Goal: Information Seeking & Learning: Learn about a topic

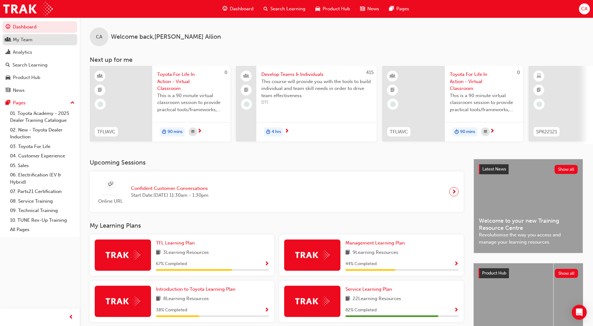
click at [49, 41] on div "My Team" at bounding box center [40, 40] width 68 height 8
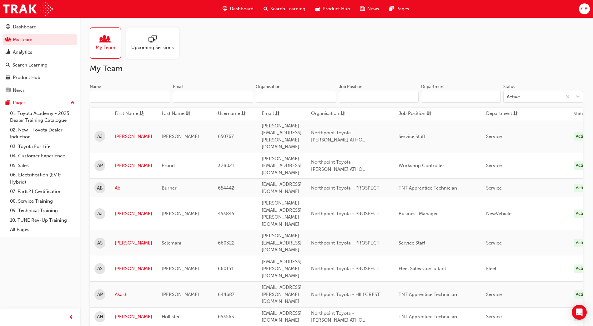
click at [108, 96] on input "Name" at bounding box center [130, 97] width 81 height 12
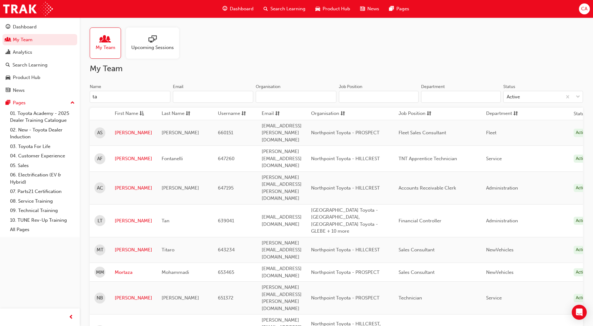
type input "t"
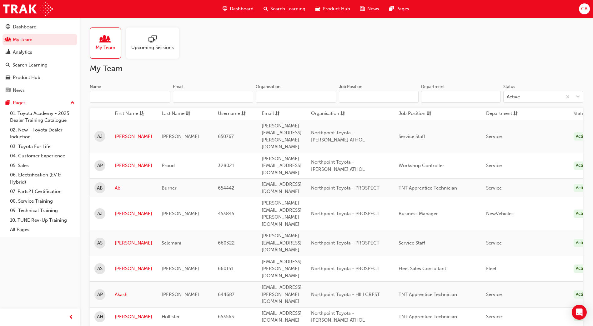
click at [131, 97] on input "Name" at bounding box center [130, 97] width 81 height 12
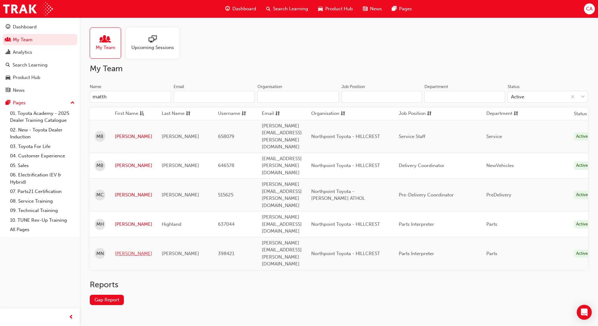
type input "matth"
click at [130, 250] on link "[PERSON_NAME]" at bounding box center [134, 253] width 38 height 7
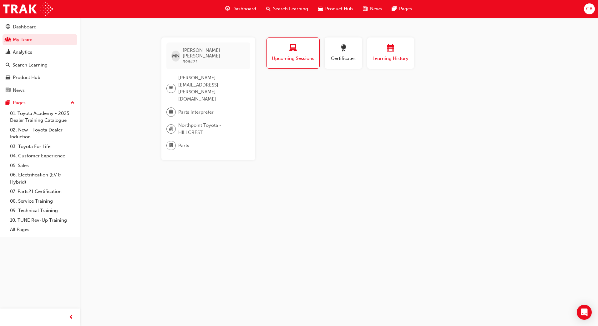
click at [397, 52] on div "button" at bounding box center [391, 49] width 38 height 10
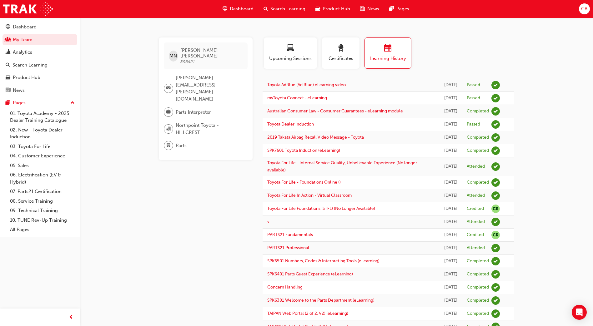
click at [303, 124] on link "Toyota Dealer Induction" at bounding box center [290, 124] width 47 height 5
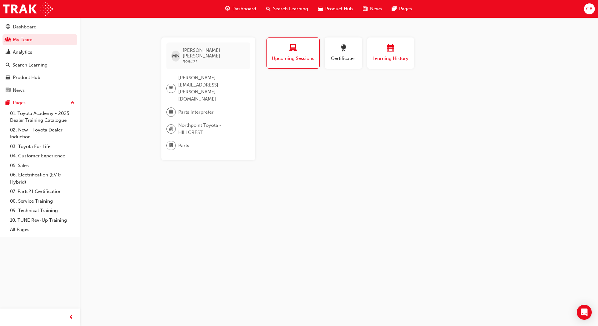
click at [396, 57] on span "Learning History" at bounding box center [391, 58] width 38 height 7
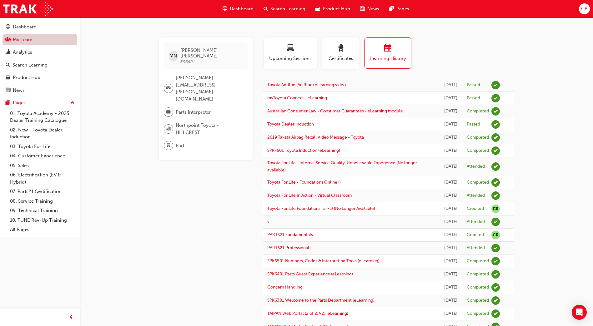
click at [48, 42] on link "My Team" at bounding box center [40, 40] width 75 height 12
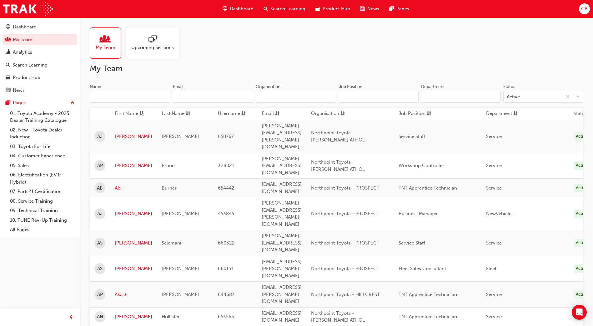
click at [112, 94] on input "Name" at bounding box center [130, 97] width 81 height 12
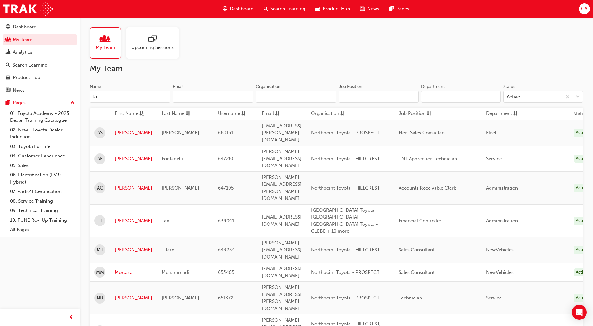
type input "t"
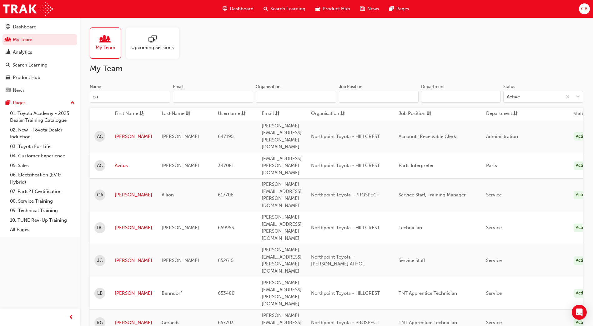
type input "c"
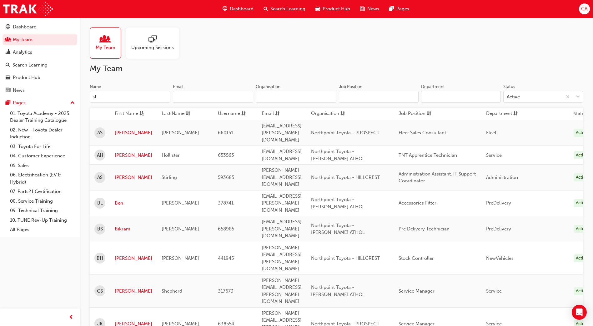
type input "s"
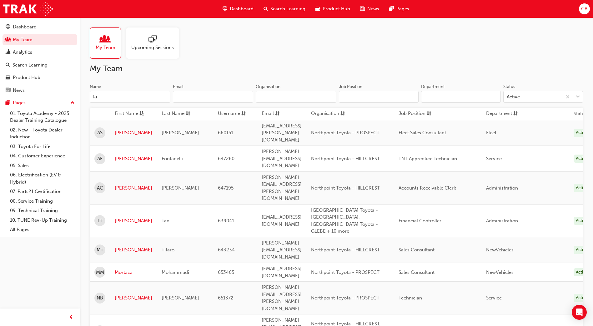
type input "t"
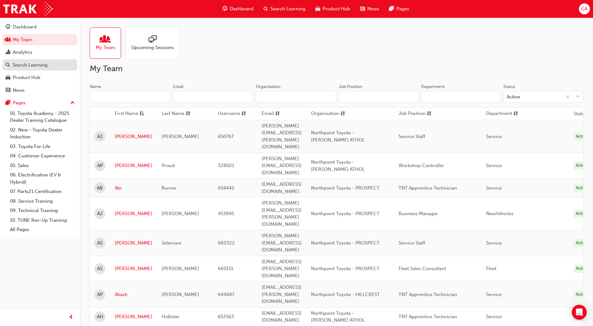
click at [38, 66] on div "Search Learning" at bounding box center [30, 65] width 35 height 7
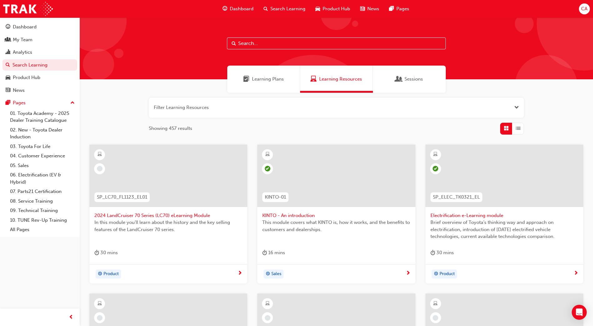
click at [257, 44] on input "text" at bounding box center [336, 44] width 219 height 12
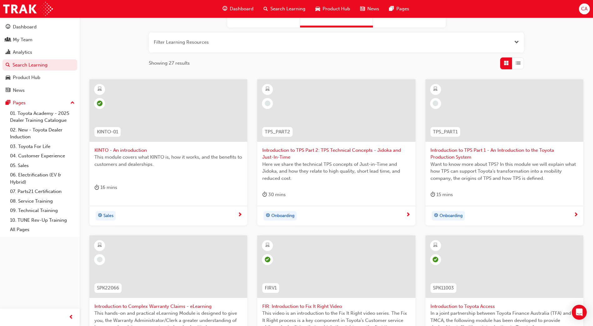
scroll to position [190, 0]
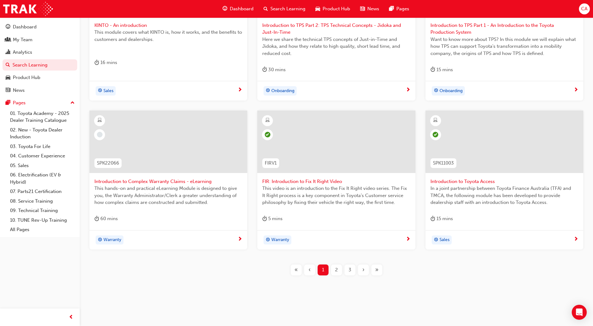
type input "introduction"
click at [336, 269] on span "2" at bounding box center [336, 270] width 3 height 7
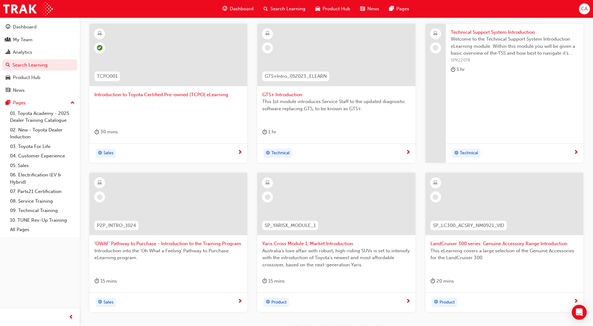
scroll to position [184, 0]
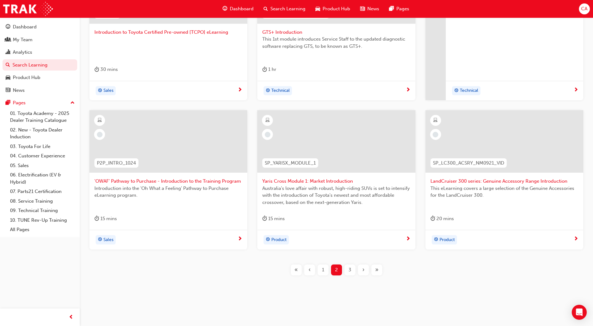
click at [350, 270] on span "3" at bounding box center [350, 270] width 3 height 7
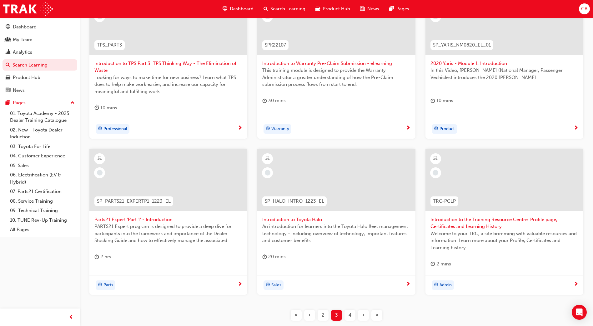
scroll to position [184, 0]
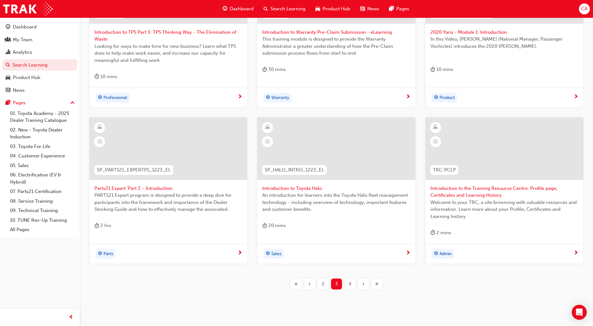
click at [349, 282] on span "4" at bounding box center [350, 284] width 3 height 7
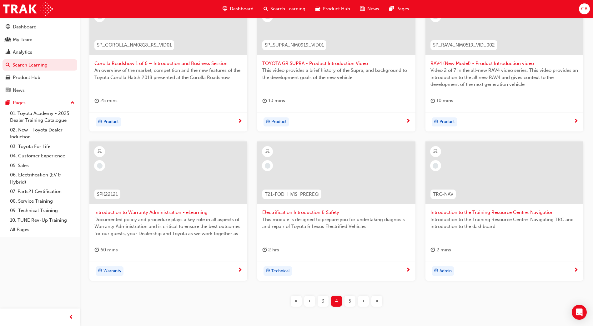
scroll to position [184, 0]
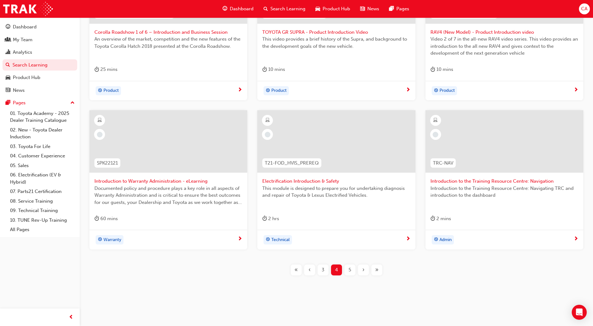
click at [352, 270] on div "5" at bounding box center [350, 270] width 11 height 11
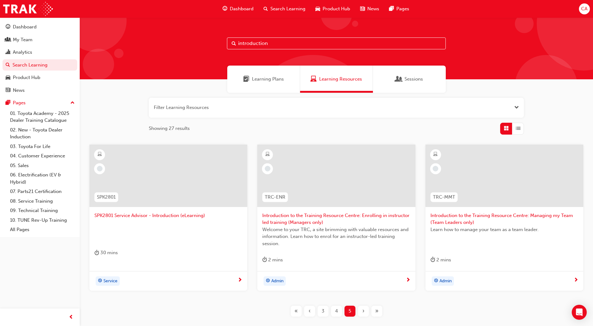
scroll to position [31, 0]
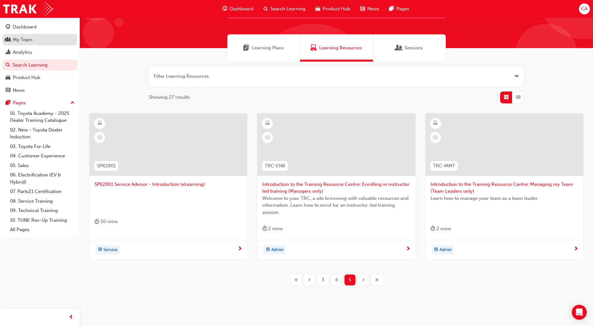
click at [21, 40] on div "My Team" at bounding box center [23, 39] width 20 height 7
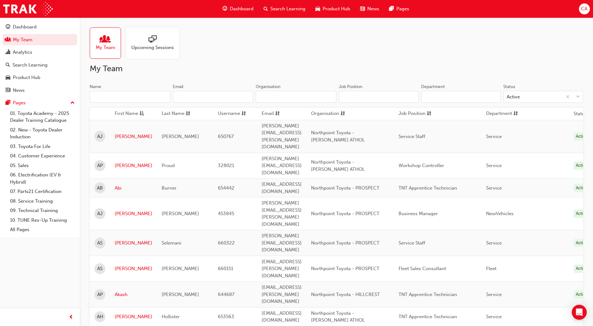
click at [153, 94] on input "Name" at bounding box center [130, 97] width 81 height 12
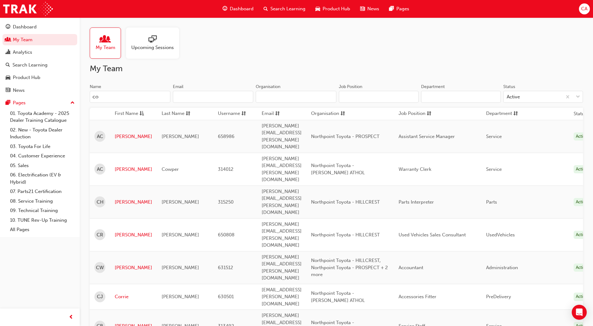
type input "c"
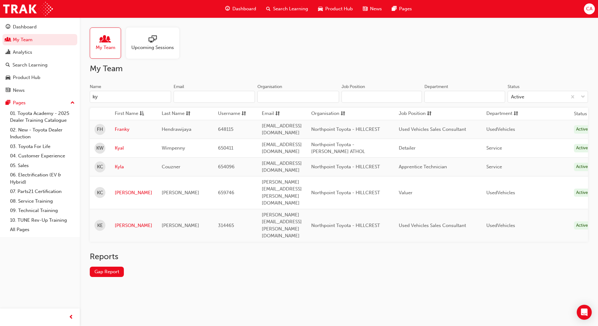
type input "k"
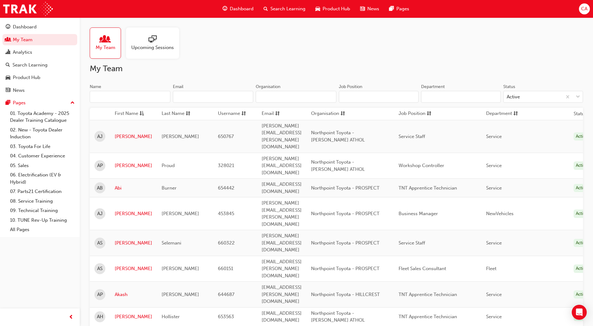
click at [125, 96] on input "Name" at bounding box center [130, 97] width 81 height 12
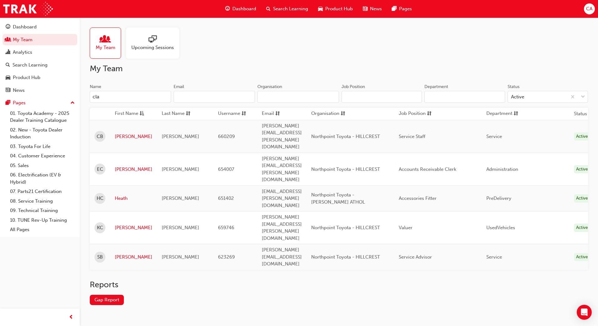
type input "clay"
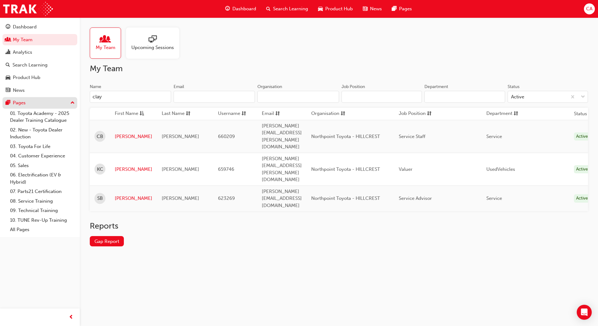
drag, startPoint x: 122, startPoint y: 97, endPoint x: 77, endPoint y: 99, distance: 44.8
click at [77, 99] on div "Dashboard My Team Analytics Search Learning Product Hub News Pages Pages 01. To…" at bounding box center [299, 163] width 598 height 326
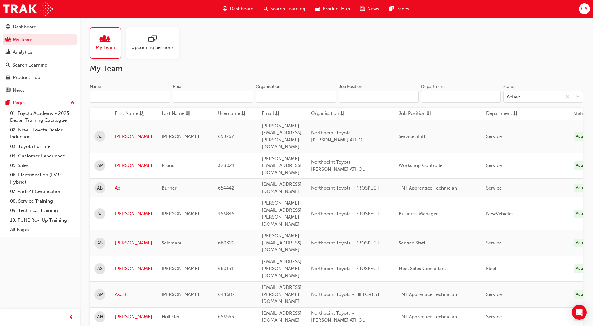
click at [137, 98] on input "Name" at bounding box center [130, 97] width 81 height 12
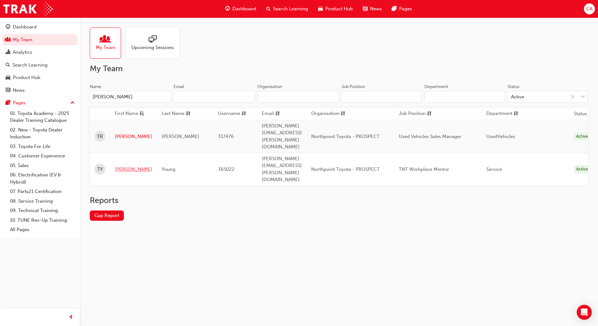
type input "[PERSON_NAME]"
click at [123, 166] on link "[PERSON_NAME]" at bounding box center [134, 169] width 38 height 7
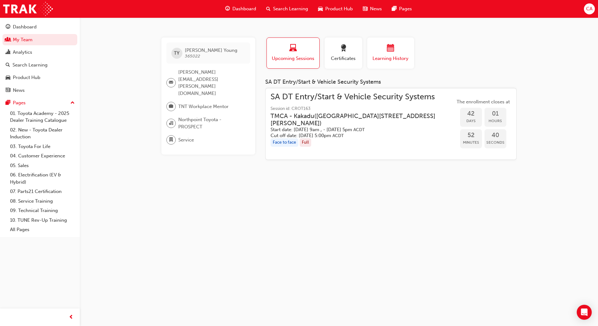
click at [380, 53] on div "button" at bounding box center [391, 49] width 38 height 10
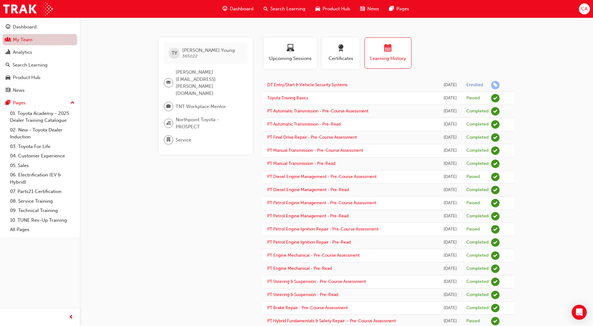
click at [24, 36] on link "My Team" at bounding box center [40, 40] width 75 height 12
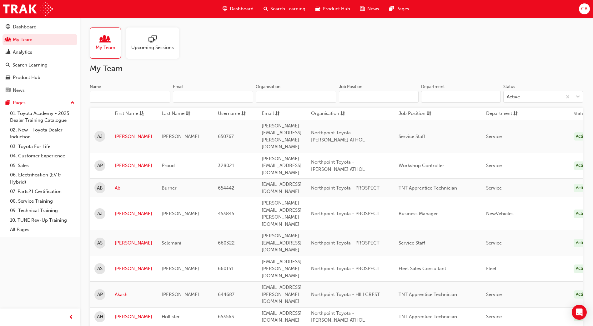
click at [108, 97] on input "Name" at bounding box center [130, 97] width 81 height 12
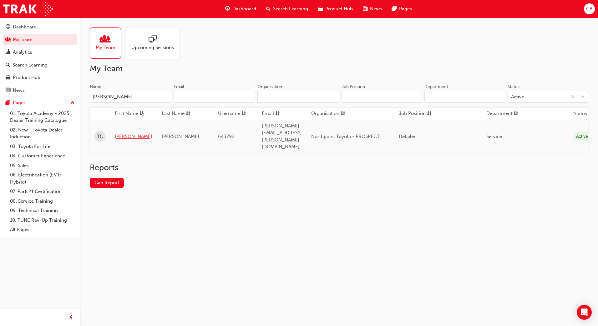
type input "[PERSON_NAME]"
click at [119, 133] on link "[PERSON_NAME]" at bounding box center [134, 136] width 38 height 7
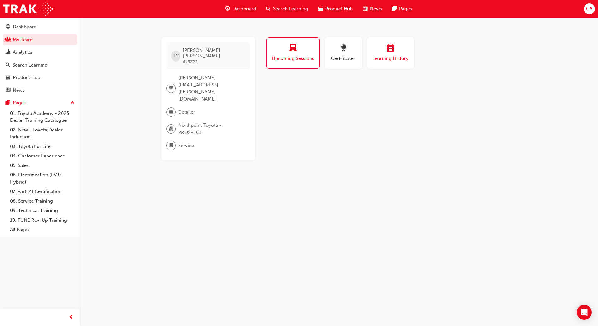
click at [390, 54] on div "Learning History" at bounding box center [391, 53] width 38 height 18
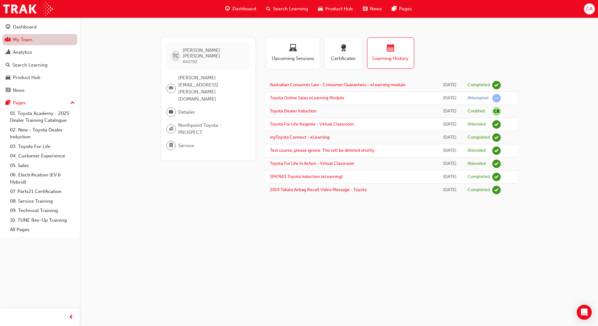
click at [23, 38] on link "My Team" at bounding box center [40, 40] width 75 height 12
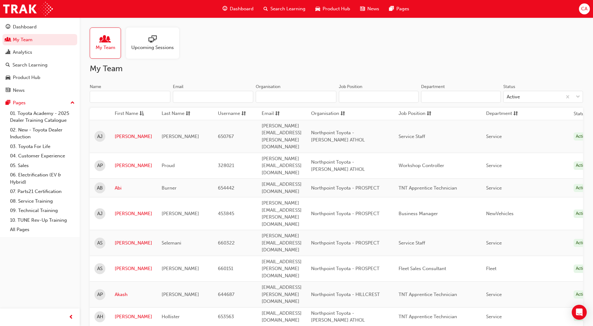
click at [103, 94] on input "Name" at bounding box center [130, 97] width 81 height 12
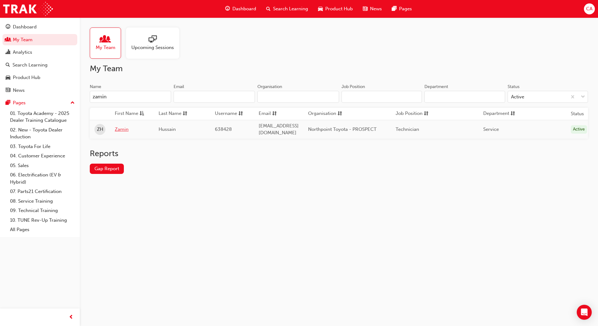
type input "zamin"
click at [121, 129] on link "Zamin" at bounding box center [132, 129] width 34 height 7
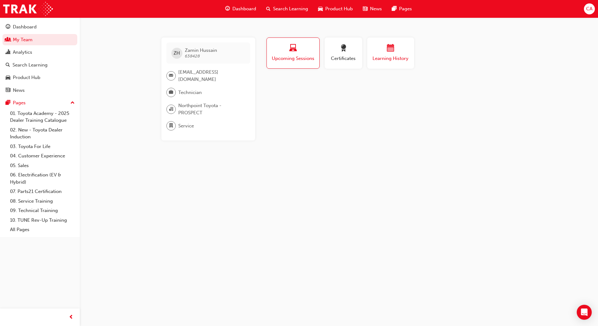
click at [384, 53] on div "button" at bounding box center [391, 49] width 38 height 10
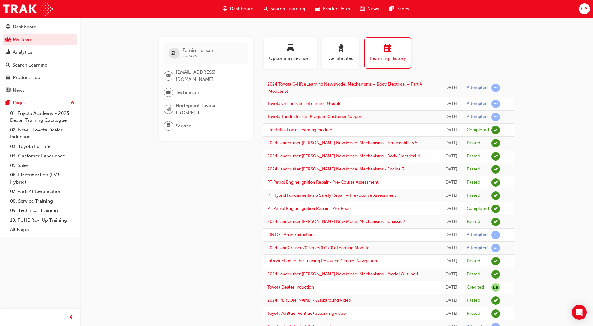
click at [284, 10] on span "Search Learning" at bounding box center [287, 8] width 35 height 7
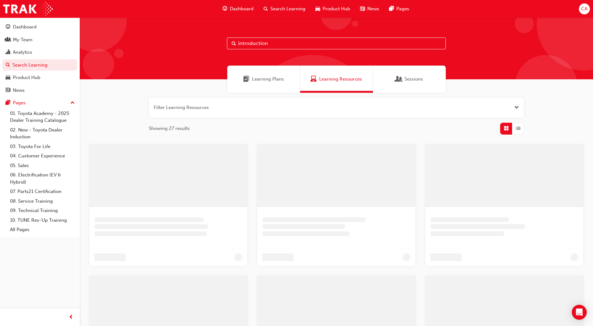
click at [272, 43] on input "introduction" at bounding box center [336, 44] width 219 height 12
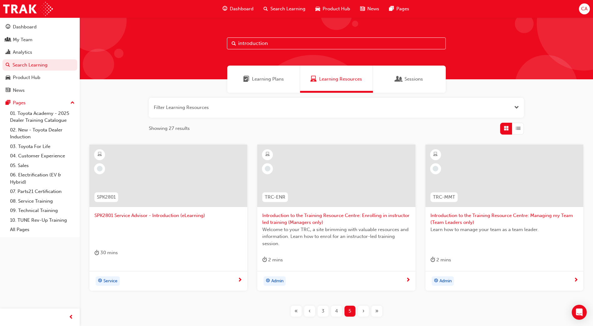
drag, startPoint x: 273, startPoint y: 43, endPoint x: 210, endPoint y: 50, distance: 63.5
click at [210, 50] on div "introduction" at bounding box center [336, 49] width 513 height 62
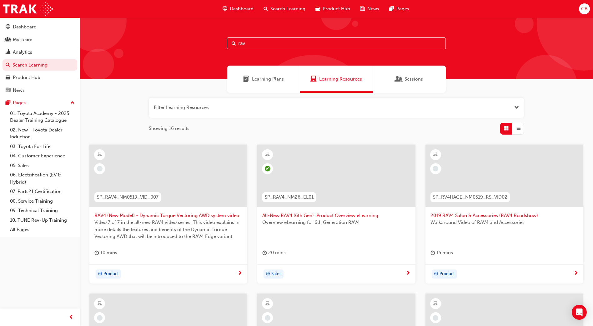
drag, startPoint x: 256, startPoint y: 44, endPoint x: 217, endPoint y: 45, distance: 39.1
click at [217, 45] on div "rav" at bounding box center [336, 49] width 513 height 62
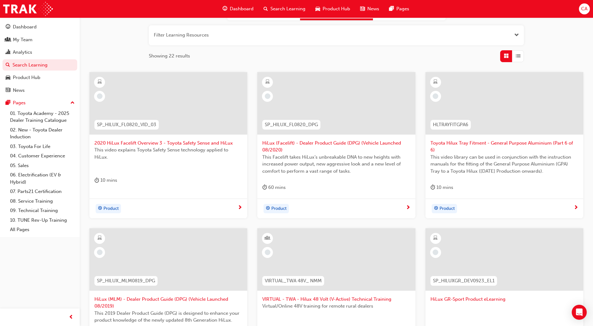
scroll to position [198, 0]
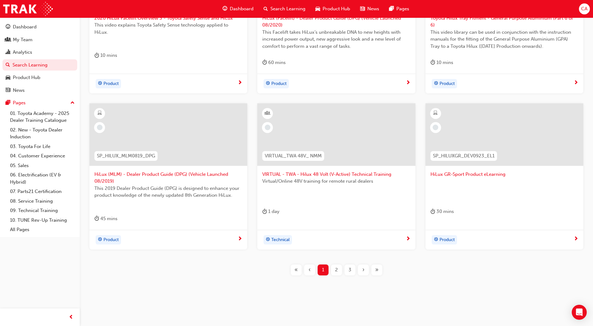
type input "hilux"
click at [338, 267] on div "2" at bounding box center [336, 270] width 11 height 11
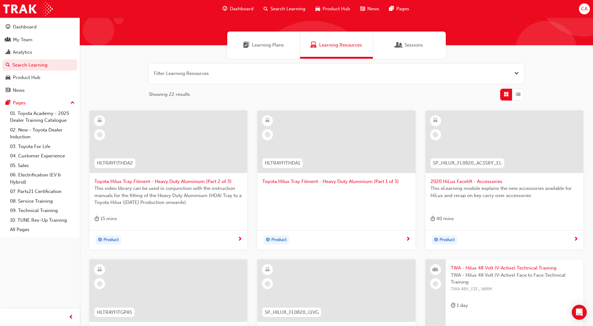
scroll to position [190, 0]
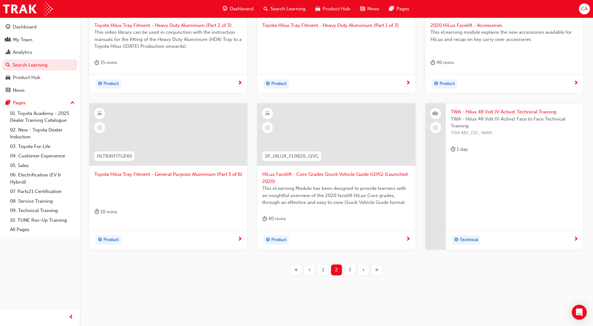
click at [349, 269] on span "3" at bounding box center [350, 270] width 3 height 7
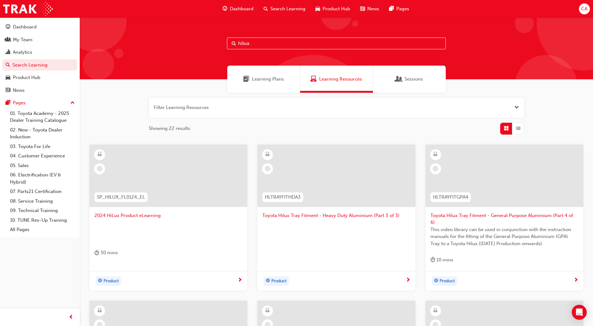
drag, startPoint x: 286, startPoint y: 42, endPoint x: 211, endPoint y: 44, distance: 74.4
click at [211, 44] on div "hilux" at bounding box center [336, 49] width 513 height 62
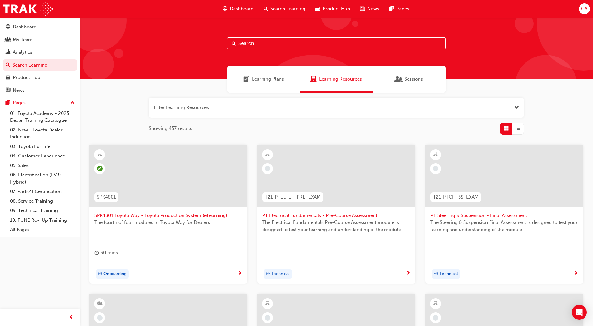
click at [585, 7] on span "CA" at bounding box center [584, 8] width 6 height 7
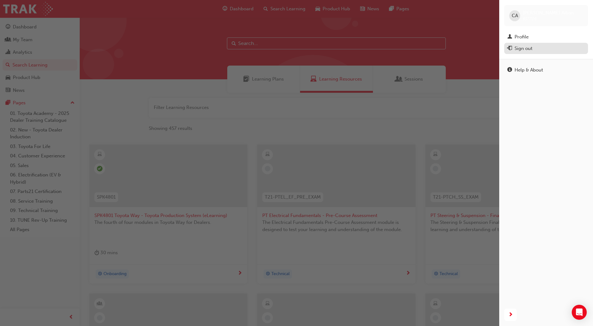
click at [527, 49] on div "Sign out" at bounding box center [524, 48] width 18 height 7
